Goal: Book appointment/travel/reservation

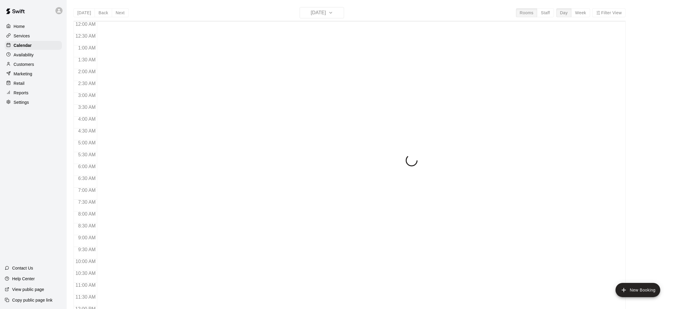
scroll to position [275, 0]
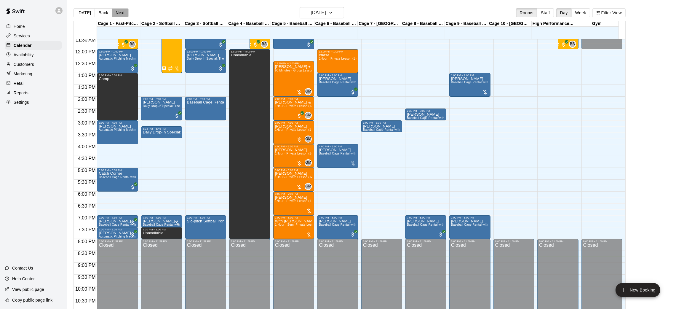
click at [122, 9] on button "Next" at bounding box center [120, 12] width 17 height 9
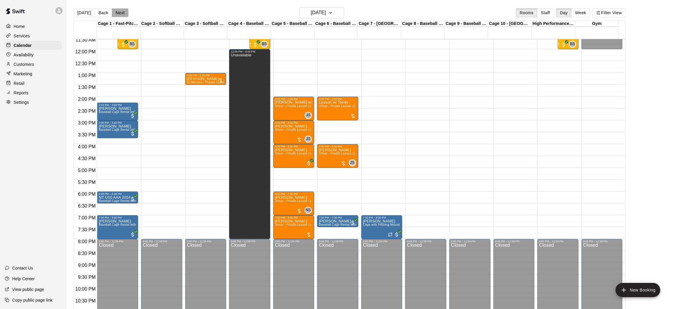
click at [122, 9] on button "Next" at bounding box center [120, 12] width 17 height 9
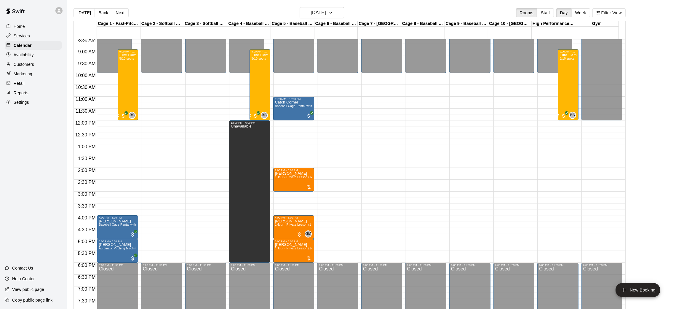
scroll to position [203, 0]
drag, startPoint x: 298, startPoint y: 124, endPoint x: 296, endPoint y: 140, distance: 16.5
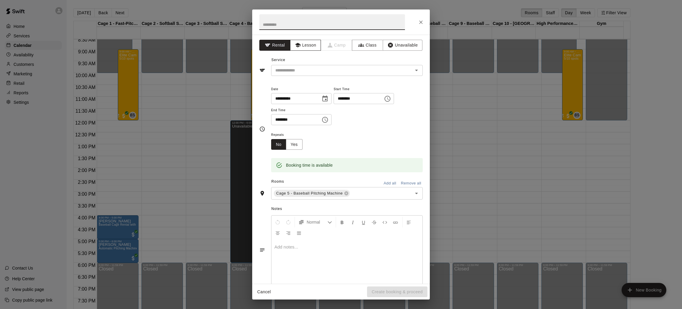
click at [308, 40] on button "Lesson" at bounding box center [305, 45] width 31 height 11
click at [308, 64] on div "Service ​" at bounding box center [340, 65] width 163 height 20
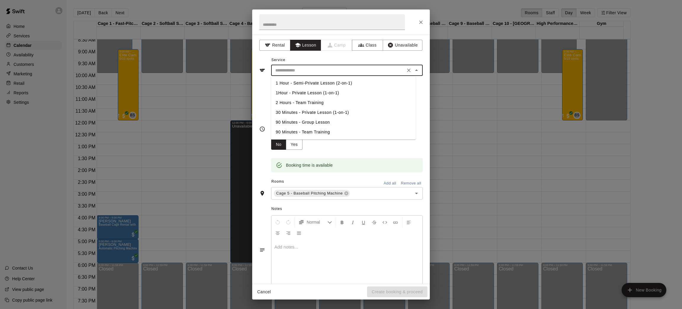
click at [307, 71] on input "text" at bounding box center [338, 70] width 131 height 7
click at [305, 92] on li "1Hour - Private Lesson (1-on-1)" at bounding box center [343, 93] width 145 height 10
type input "**********"
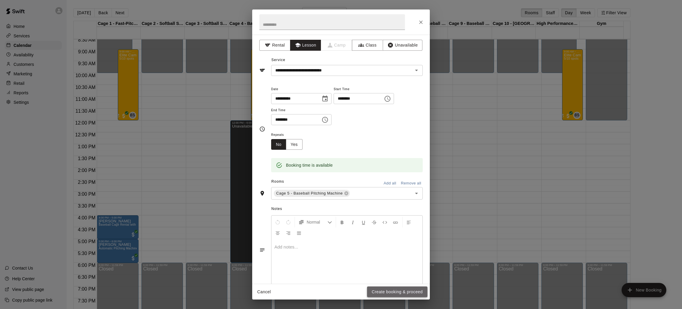
click at [380, 294] on button "Create booking & proceed" at bounding box center [397, 291] width 60 height 11
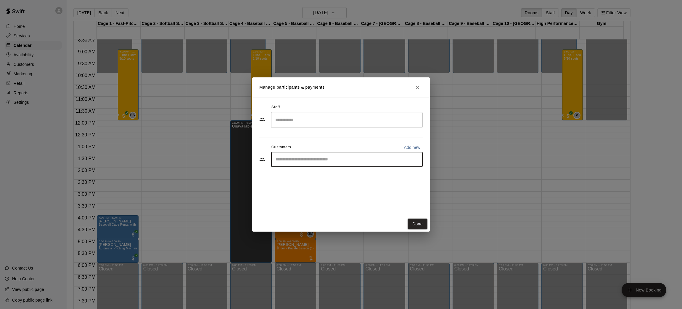
click at [327, 159] on input "Start typing to search customers..." at bounding box center [347, 159] width 146 height 6
type input "***"
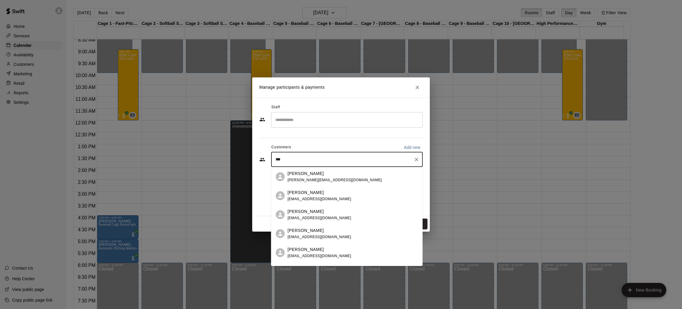
click at [311, 254] on span "[EMAIL_ADDRESS][DOMAIN_NAME]" at bounding box center [320, 256] width 64 height 4
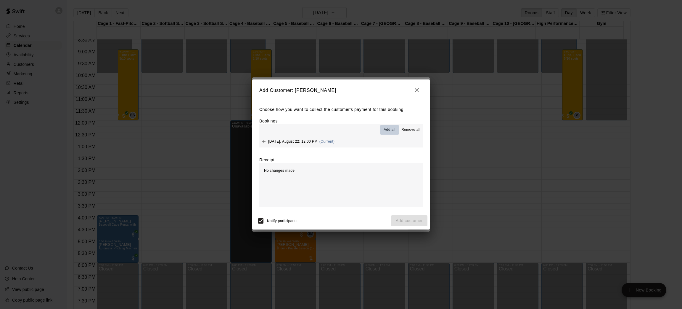
click at [389, 130] on span "Add all" at bounding box center [390, 130] width 12 height 6
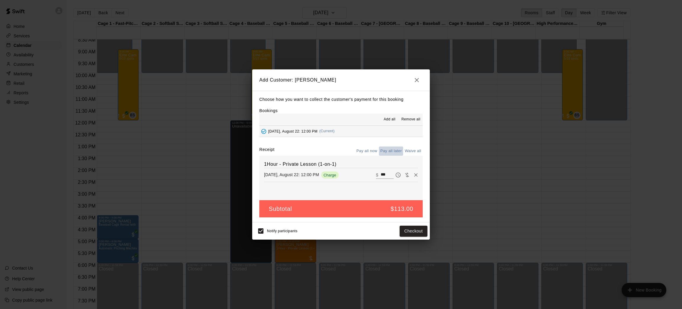
click at [395, 149] on button "Pay all later" at bounding box center [391, 150] width 25 height 9
click at [400, 232] on button "Add customer" at bounding box center [409, 230] width 36 height 11
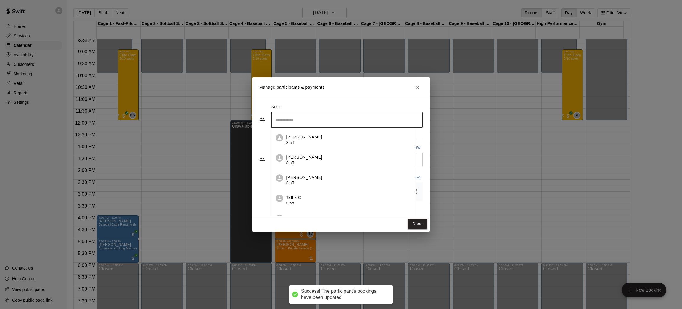
click at [344, 124] on input "Search staff" at bounding box center [347, 120] width 146 height 10
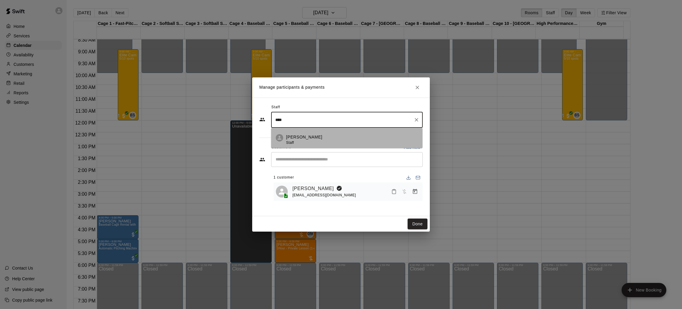
click at [305, 141] on div "[PERSON_NAME] Staff" at bounding box center [304, 140] width 36 height 12
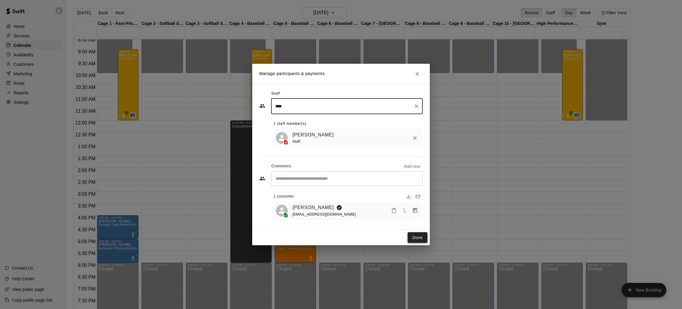
type input "****"
click at [420, 234] on button "Done" at bounding box center [418, 237] width 20 height 11
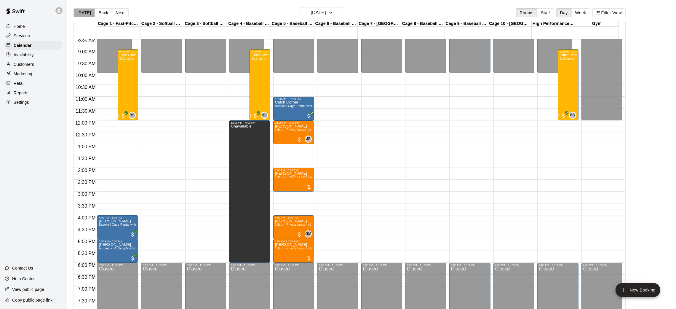
click at [84, 12] on button "[DATE]" at bounding box center [83, 12] width 21 height 9
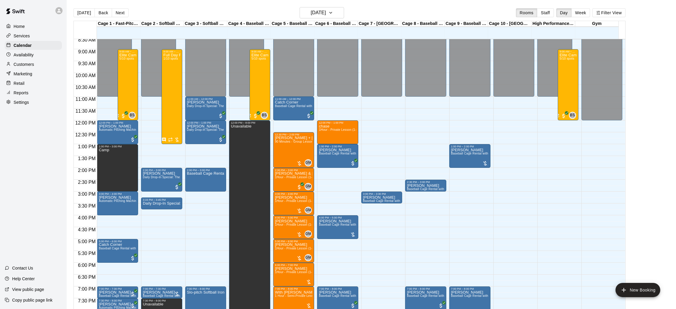
click at [127, 12] on div "[DATE] Back [DATE][DATE] Rooms Staff Day Week Filter View" at bounding box center [349, 14] width 552 height 14
click at [123, 12] on button "Next" at bounding box center [120, 12] width 17 height 9
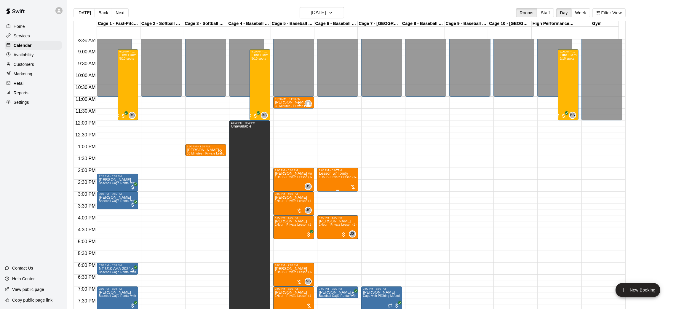
click at [334, 177] on span "1Hour - Private Lesson (1-on-1)" at bounding box center [341, 176] width 45 height 3
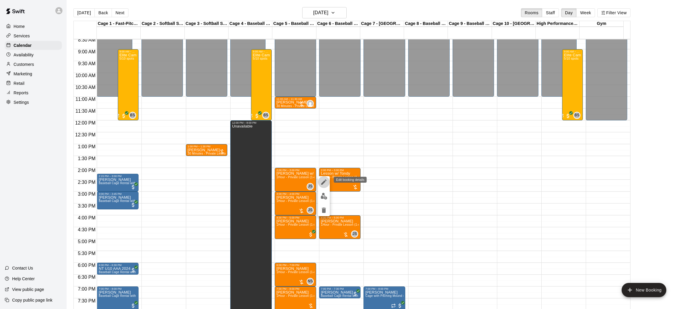
click at [325, 185] on icon "edit" at bounding box center [323, 181] width 7 height 7
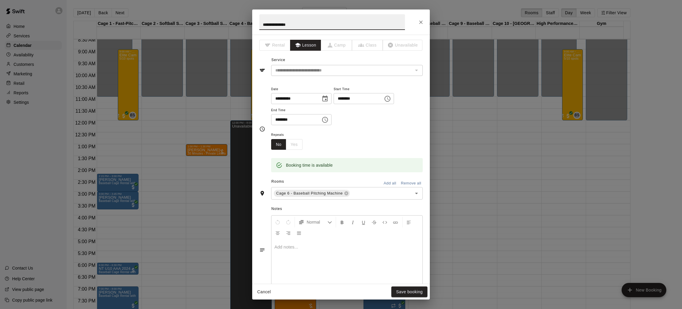
click at [302, 24] on input "**********" at bounding box center [332, 22] width 146 height 16
type input "**********"
click at [399, 287] on button "Save booking" at bounding box center [410, 291] width 36 height 11
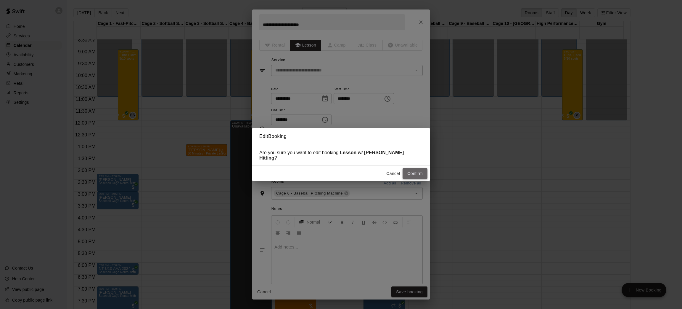
click at [415, 173] on button "Confirm" at bounding box center [415, 173] width 25 height 11
